Goal: Find specific page/section: Find specific page/section

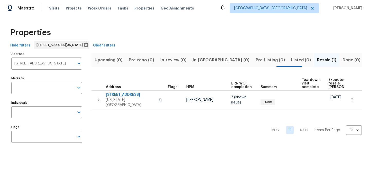
click at [114, 46] on span "Clear Filters" at bounding box center [104, 45] width 22 height 6
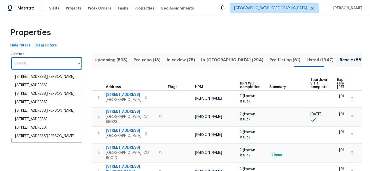
click at [60, 63] on input "Address" at bounding box center [42, 64] width 63 height 12
paste input "[STREET_ADDRESS]"
type input "[STREET_ADDRESS]"
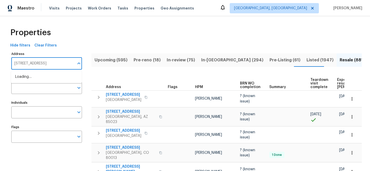
scroll to position [0, 5]
click at [69, 77] on li "[STREET_ADDRESS]" at bounding box center [46, 77] width 71 height 8
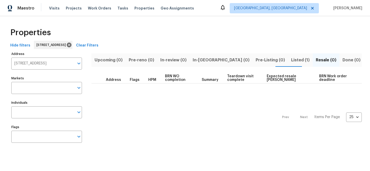
click at [291, 60] on span "Listed (1)" at bounding box center [300, 60] width 19 height 7
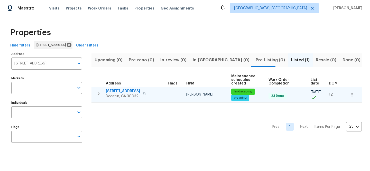
click at [131, 89] on span "[STREET_ADDRESS]" at bounding box center [123, 91] width 34 height 5
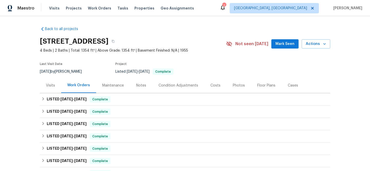
click at [51, 86] on div "Visits" at bounding box center [50, 85] width 9 height 5
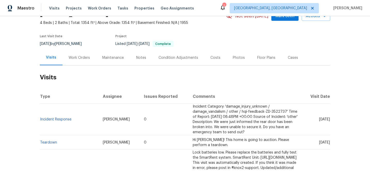
scroll to position [48, 0]
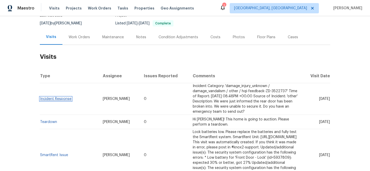
click at [58, 99] on link "Incident Response" at bounding box center [55, 99] width 31 height 4
